Goal: Navigation & Orientation: Go to known website

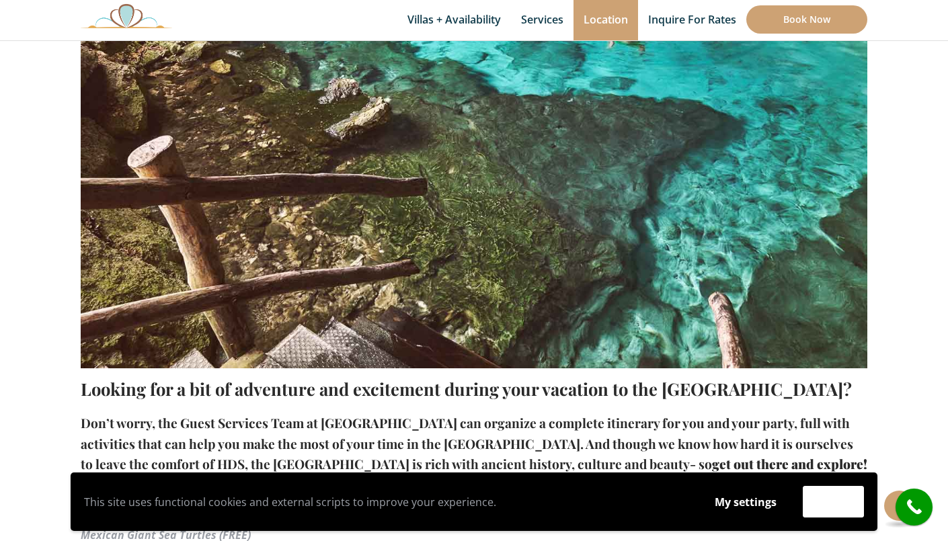
scroll to position [495, 0]
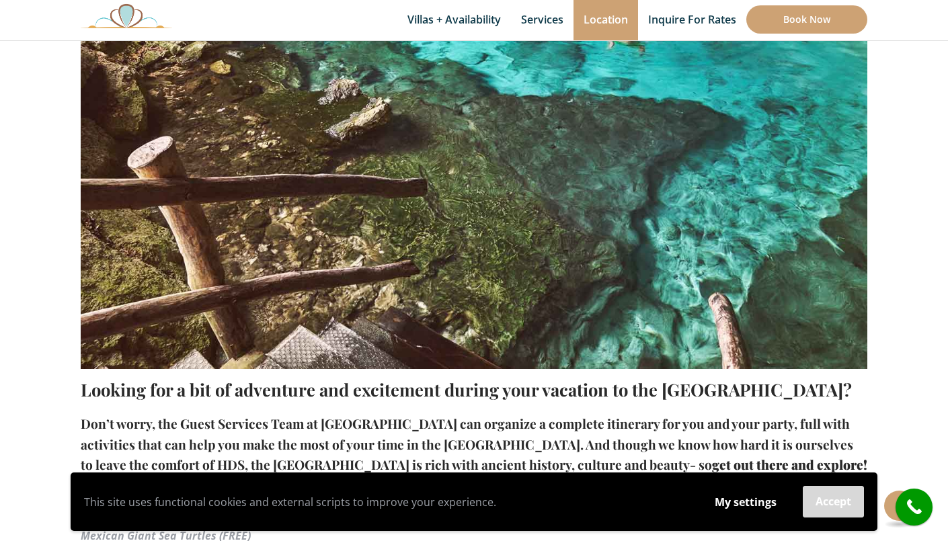
click at [813, 498] on button "Accept" at bounding box center [833, 502] width 61 height 32
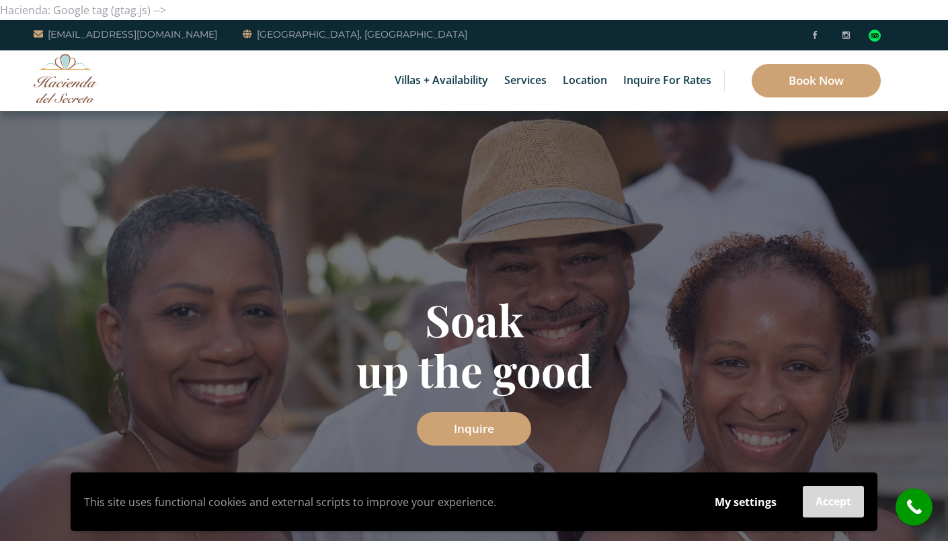
click at [834, 510] on button "Accept" at bounding box center [833, 502] width 61 height 32
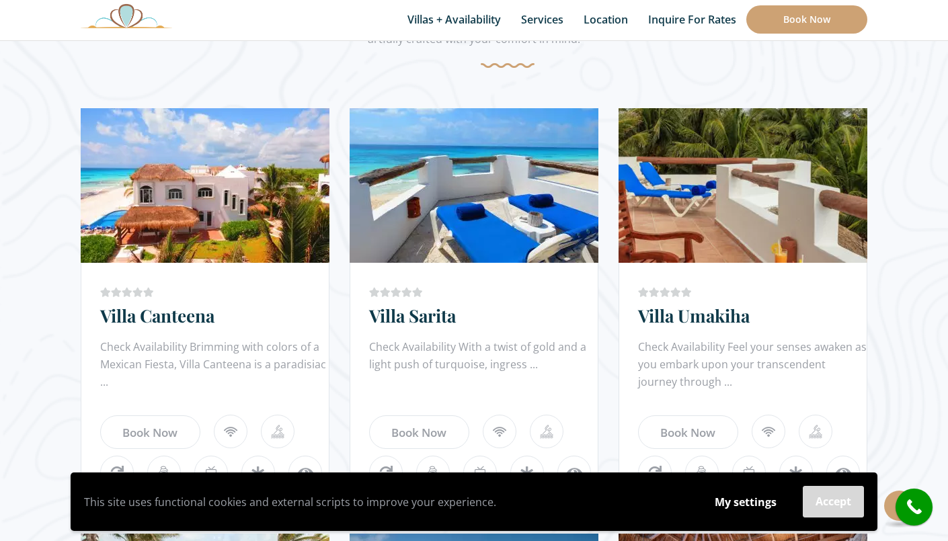
scroll to position [766, 0]
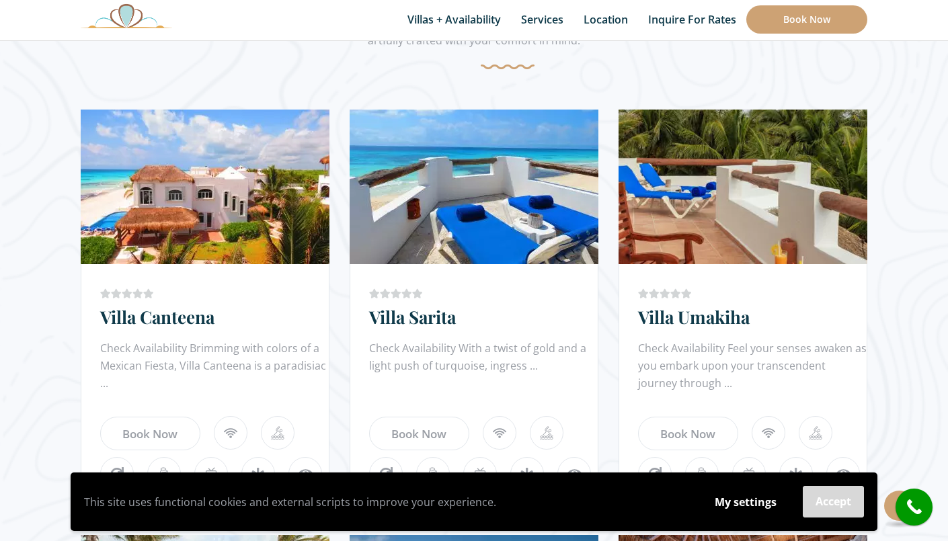
click at [837, 503] on button "Accept" at bounding box center [833, 502] width 61 height 32
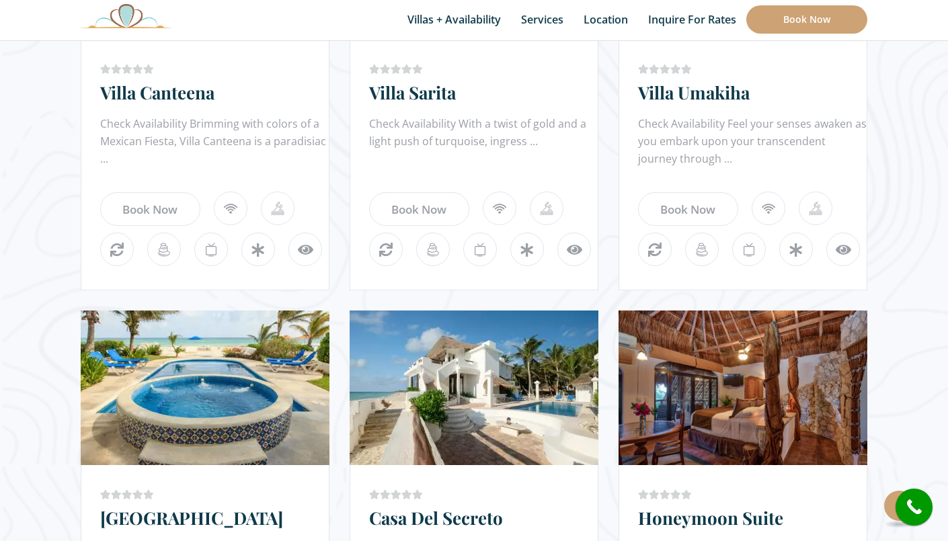
scroll to position [1008, 0]
